Goal: Task Accomplishment & Management: Manage account settings

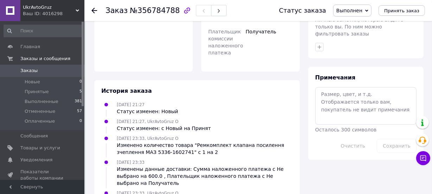
scroll to position [391, 0]
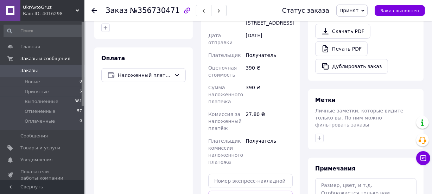
scroll to position [256, 0]
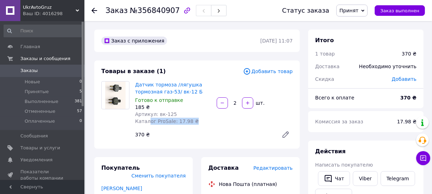
drag, startPoint x: 195, startPoint y: 123, endPoint x: 148, endPoint y: 123, distance: 46.8
click at [148, 123] on div "Датчик тормоза /лягушка тормозная газ-53/ вк-12 Б Готово к отправке 185 ₴ Артик…" at bounding box center [173, 103] width 82 height 46
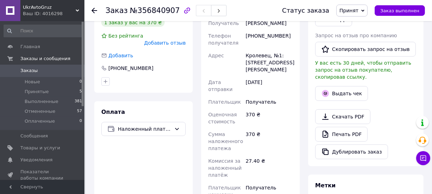
scroll to position [192, 0]
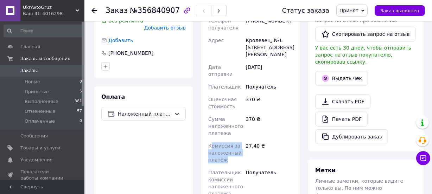
drag, startPoint x: 240, startPoint y: 147, endPoint x: 212, endPoint y: 130, distance: 32.5
click at [212, 140] on div "Комиссия за наложенный платёж" at bounding box center [225, 153] width 37 height 27
click at [267, 140] on div "27.40 ₴" at bounding box center [269, 153] width 50 height 27
drag, startPoint x: 250, startPoint y: 127, endPoint x: 233, endPoint y: 126, distance: 17.3
click at [233, 126] on div "Получатель Ковальчук Василь Телефон получателя +380674289198 Адрес Кролевец, №1…" at bounding box center [250, 101] width 87 height 198
